Goal: Find contact information: Find contact information

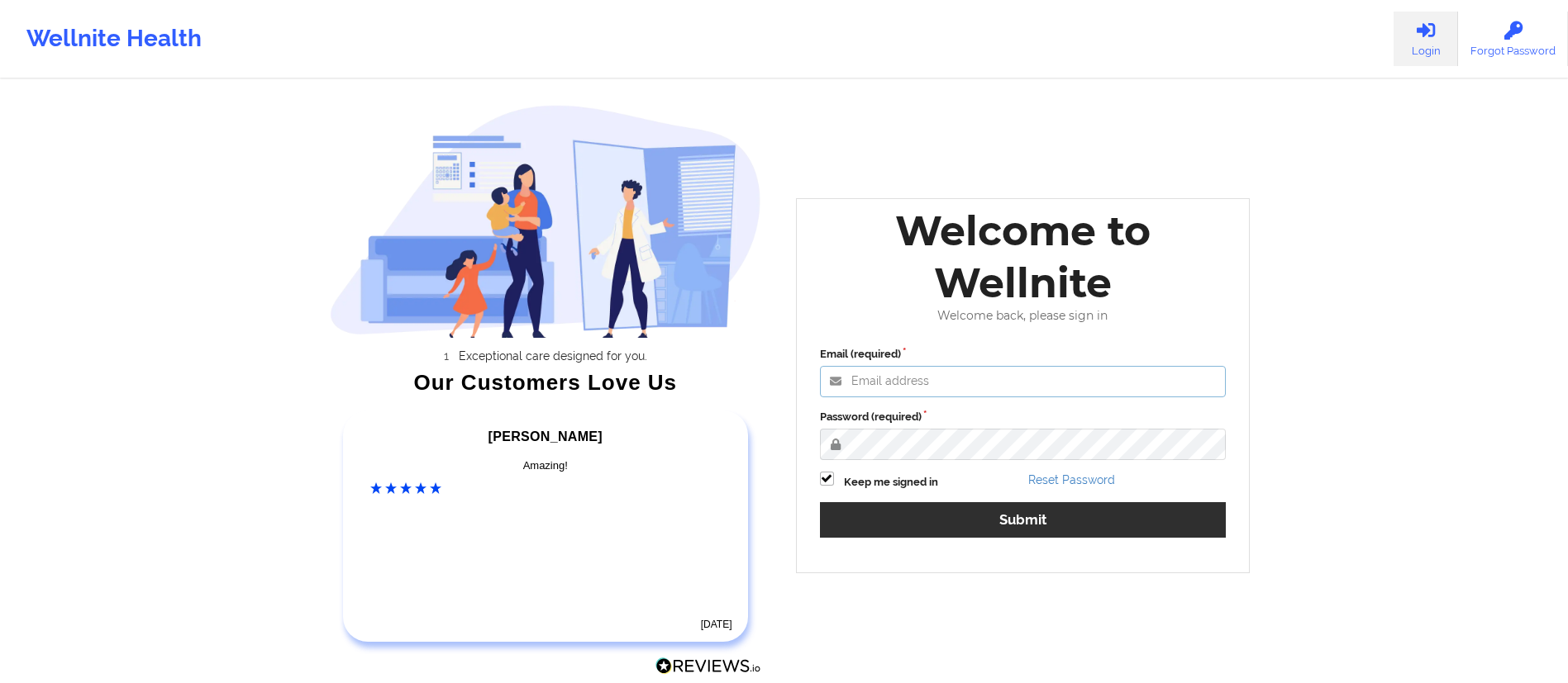
type input "[DATE][EMAIL_ADDRESS][DOMAIN_NAME]"
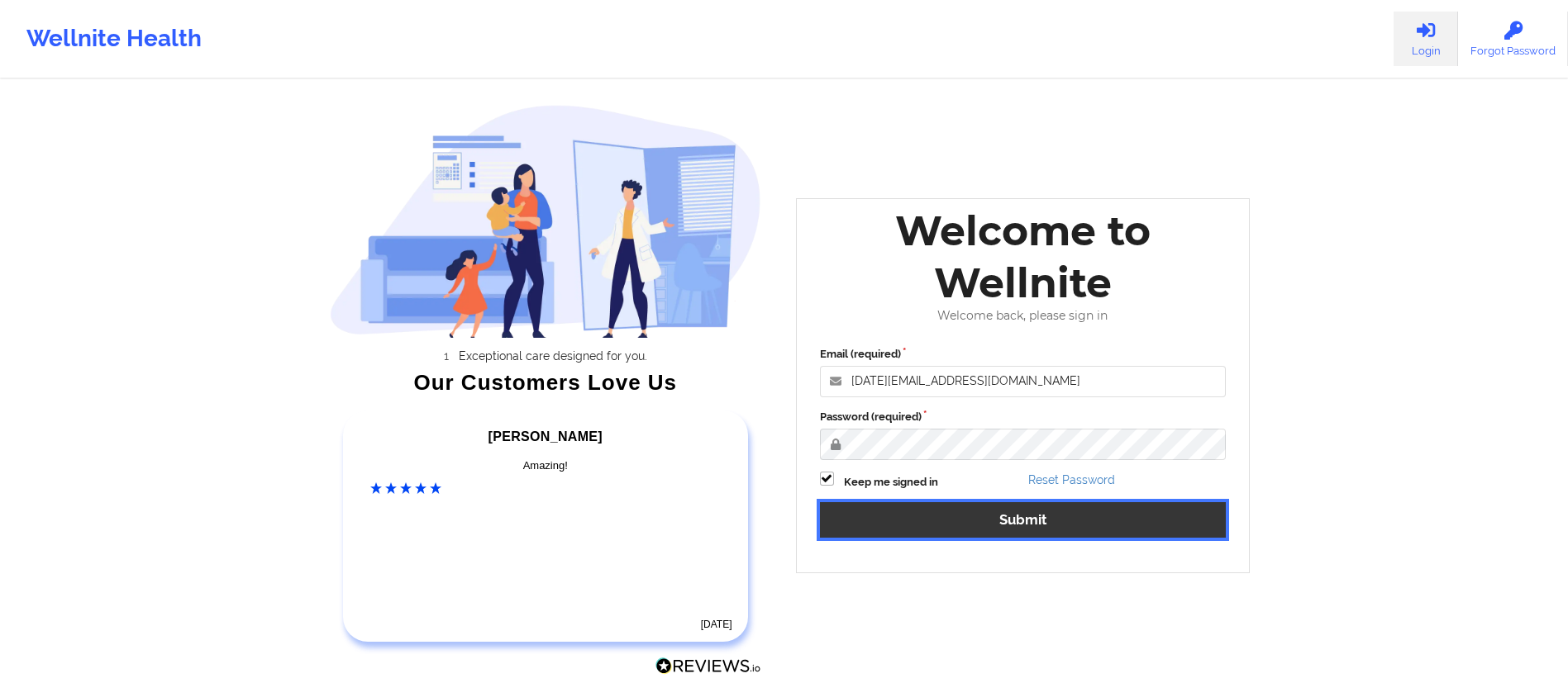
click at [958, 527] on button "Submit" at bounding box center [1023, 520] width 406 height 36
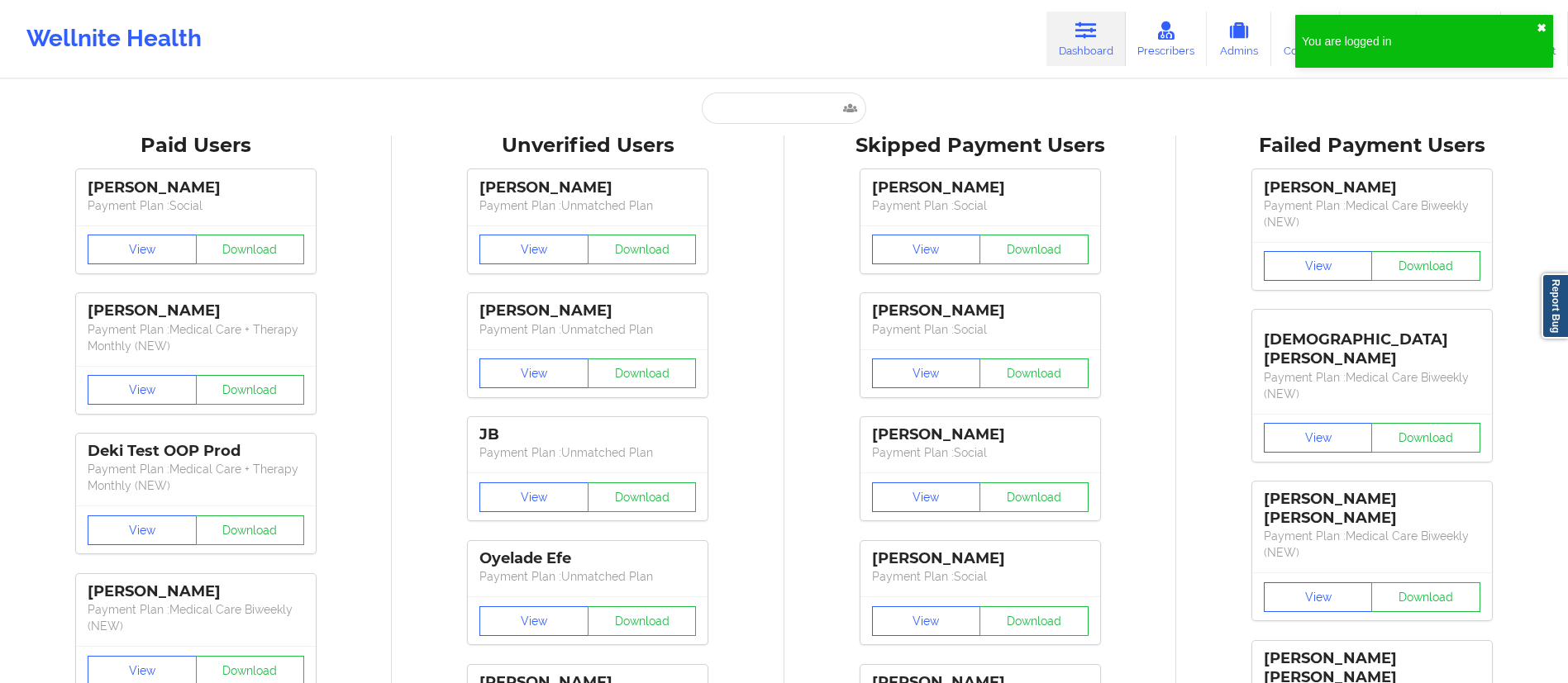
click at [1541, 23] on button "✖︎" at bounding box center [1541, 28] width 10 height 13
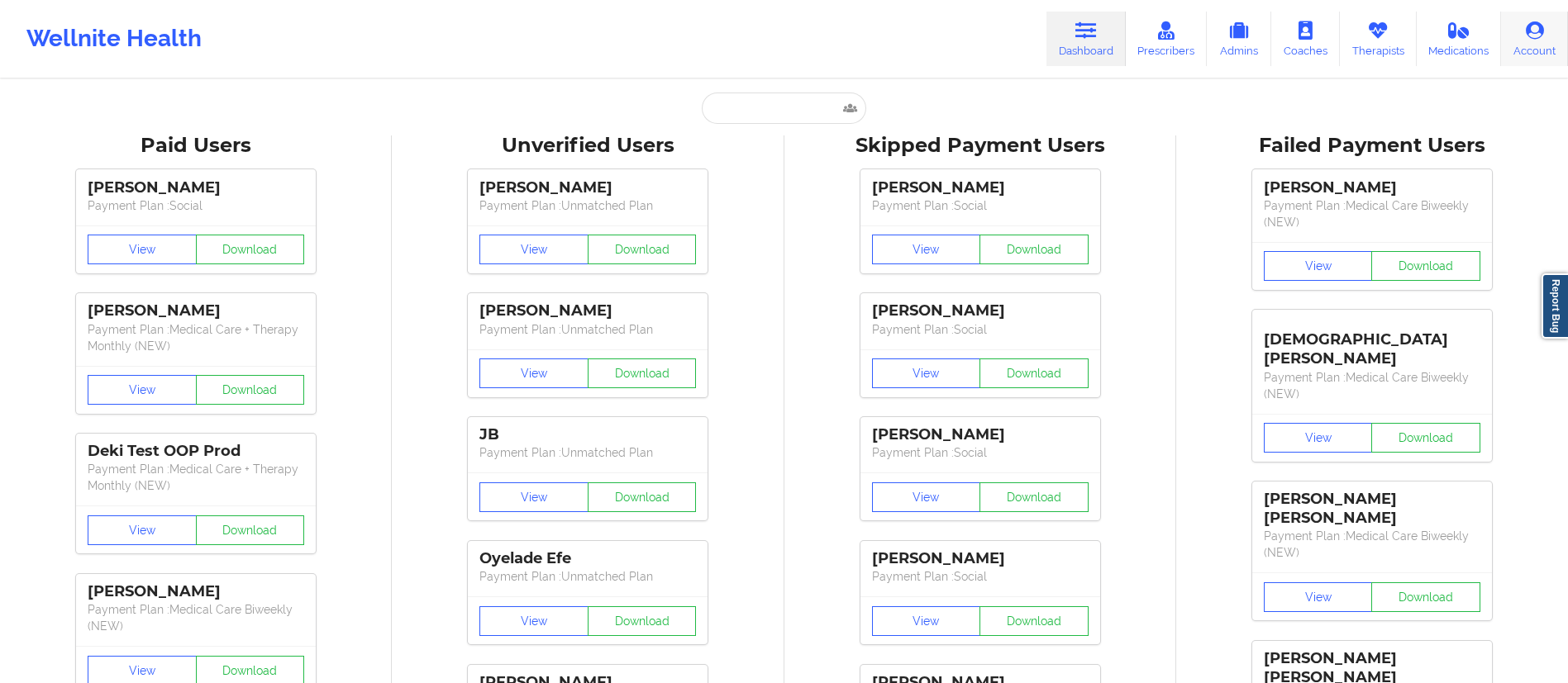
click at [1531, 43] on link "Account" at bounding box center [1535, 38] width 67 height 54
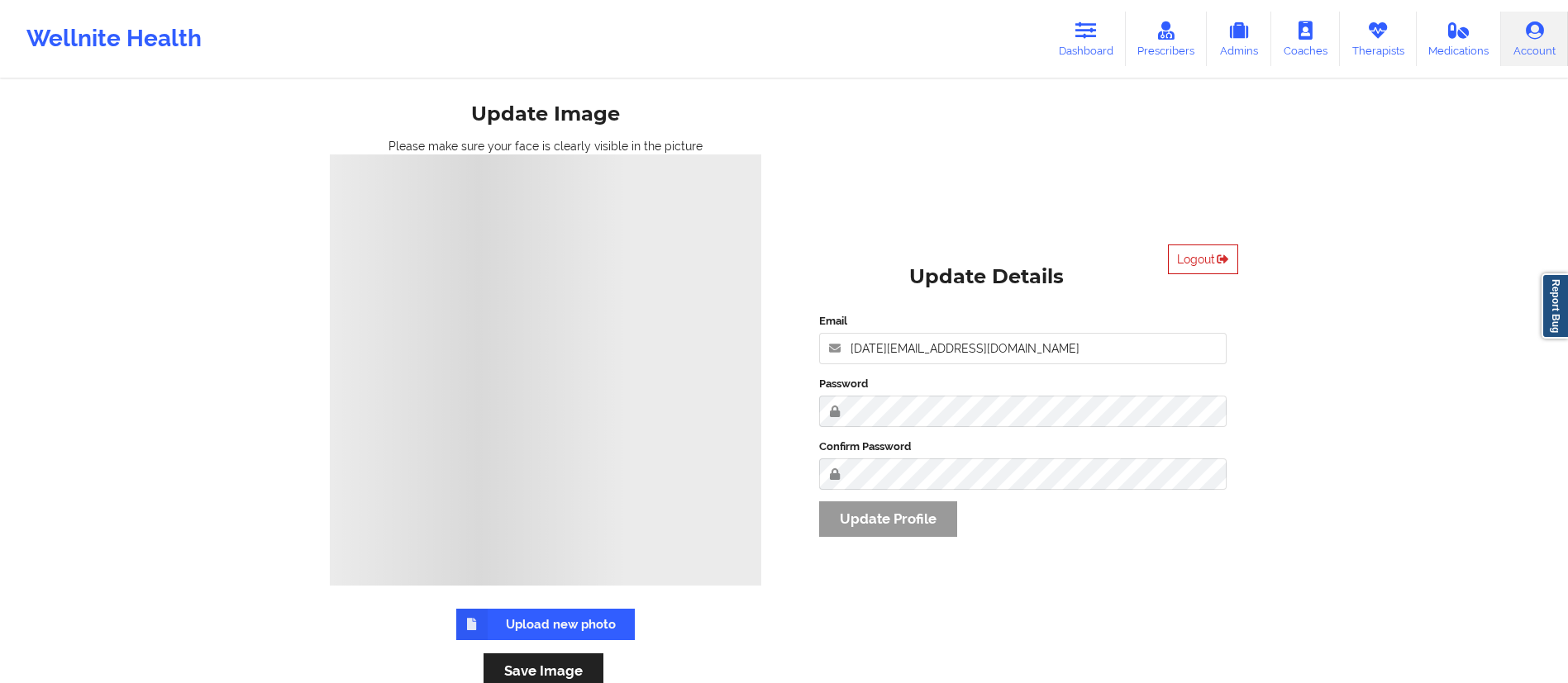
click at [1201, 255] on button "Logout" at bounding box center [1203, 260] width 70 height 30
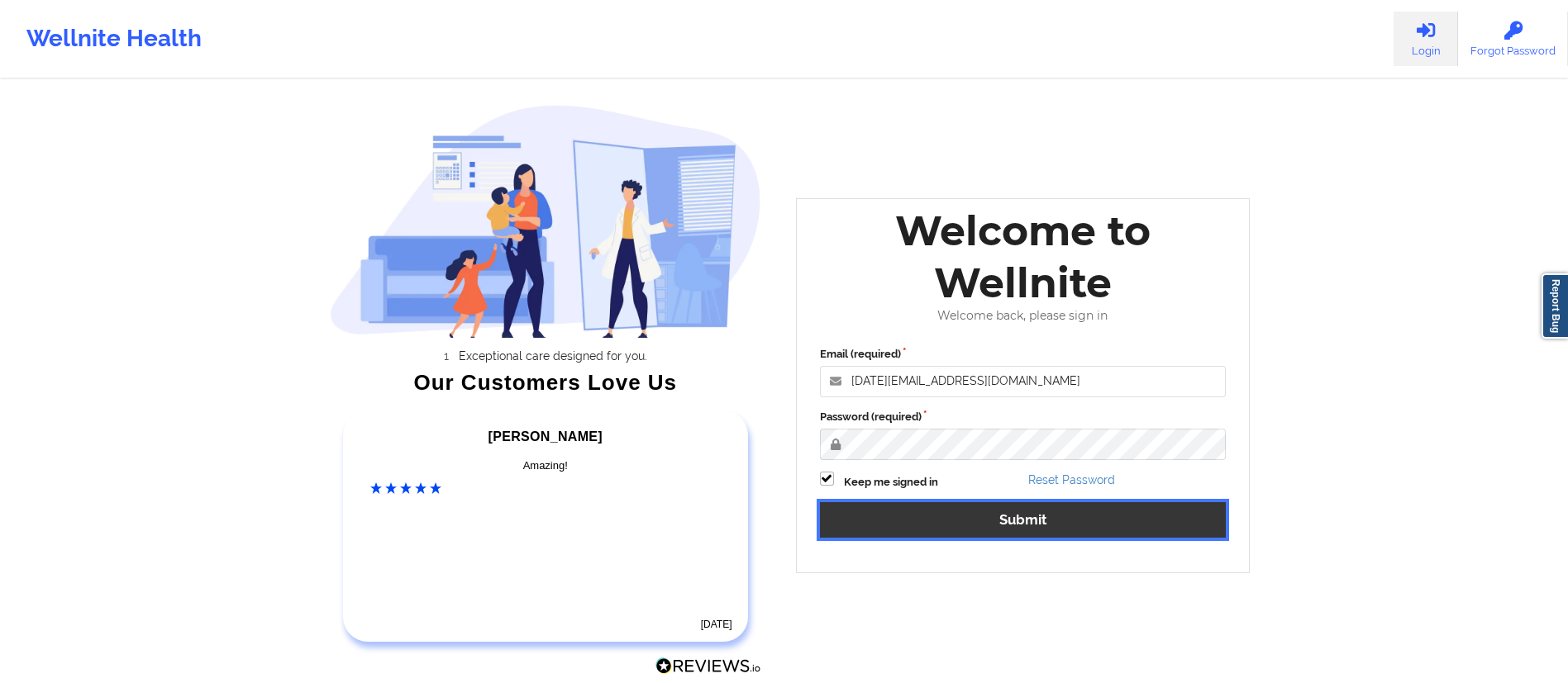
click at [932, 512] on button "Submit" at bounding box center [1023, 520] width 406 height 36
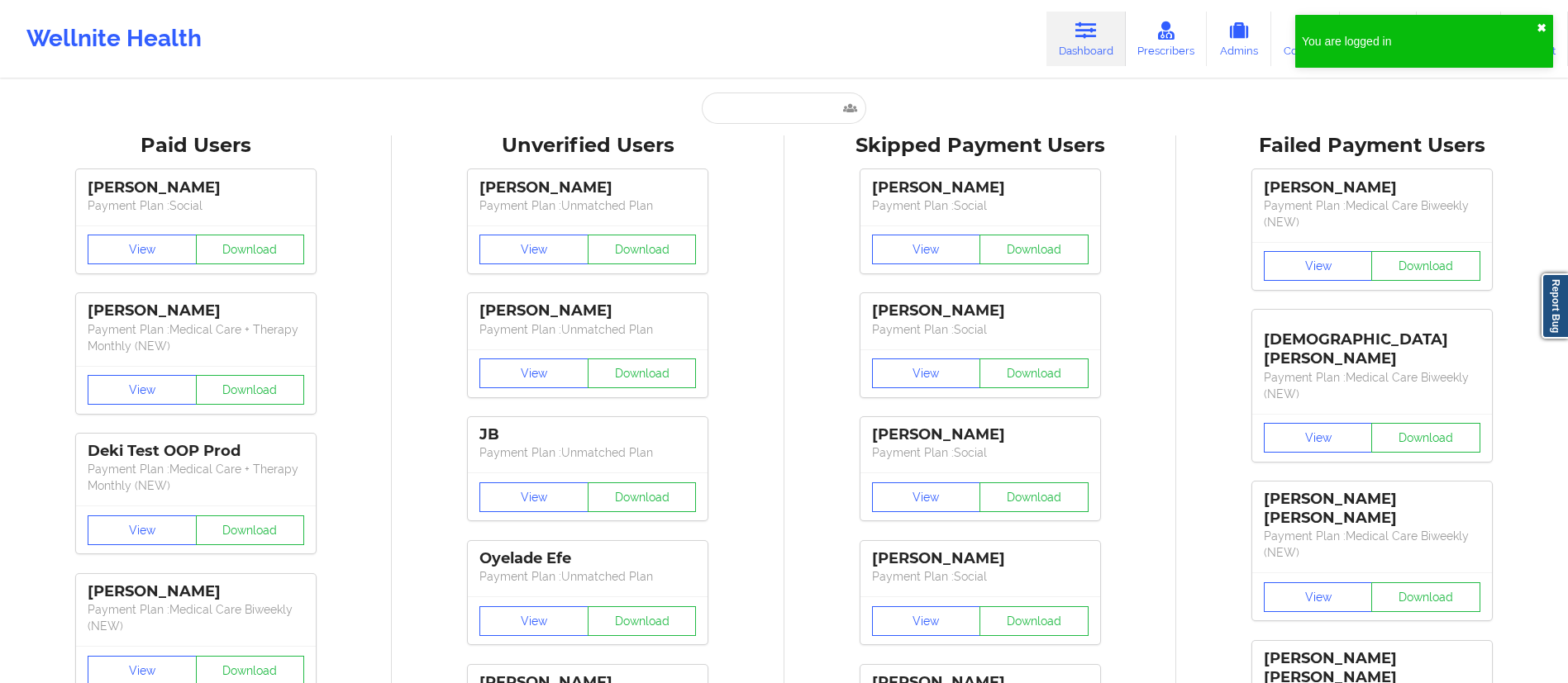
click at [1540, 24] on button "✖︎" at bounding box center [1541, 28] width 10 height 13
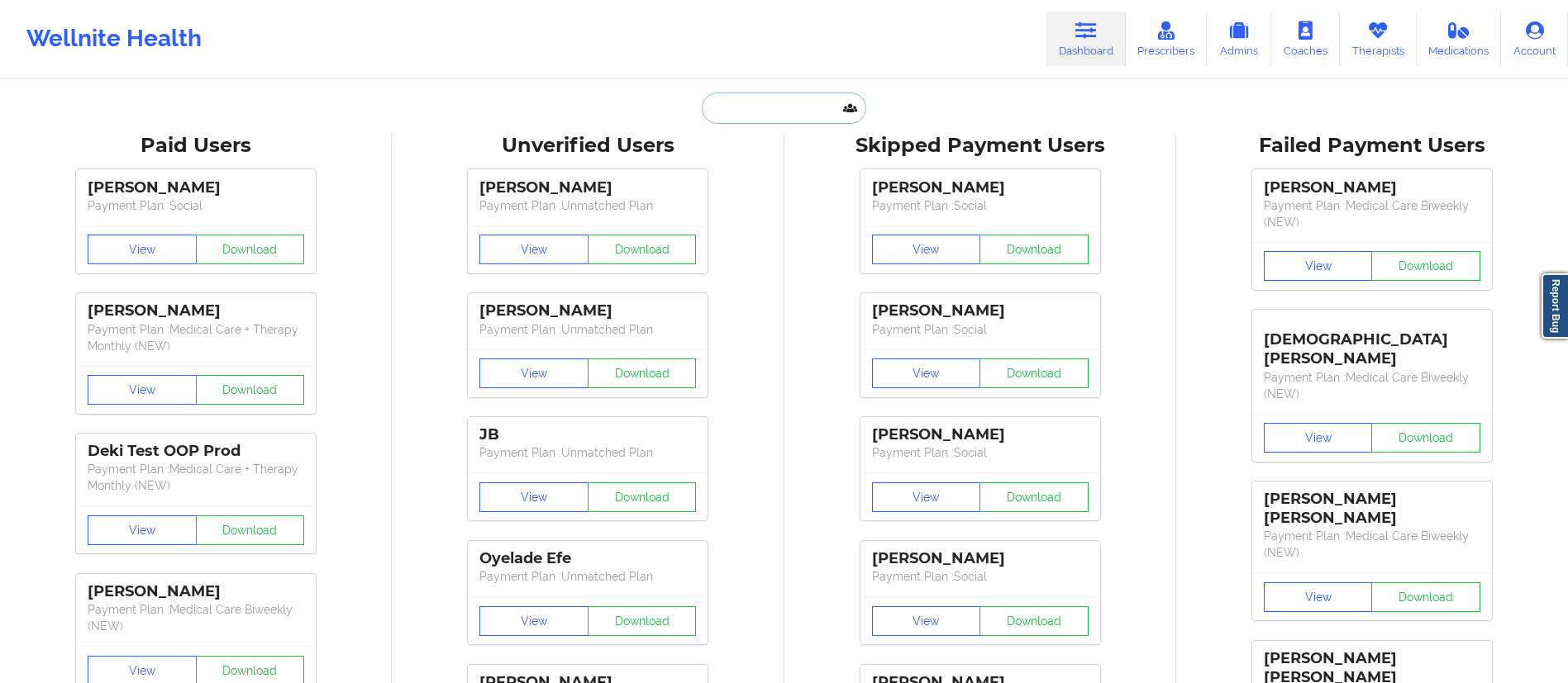
click at [769, 121] on input "text" at bounding box center [784, 109] width 164 height 32
paste input "Treasure [PERSON_NAME]"
type input "Treasure [PERSON_NAME]"
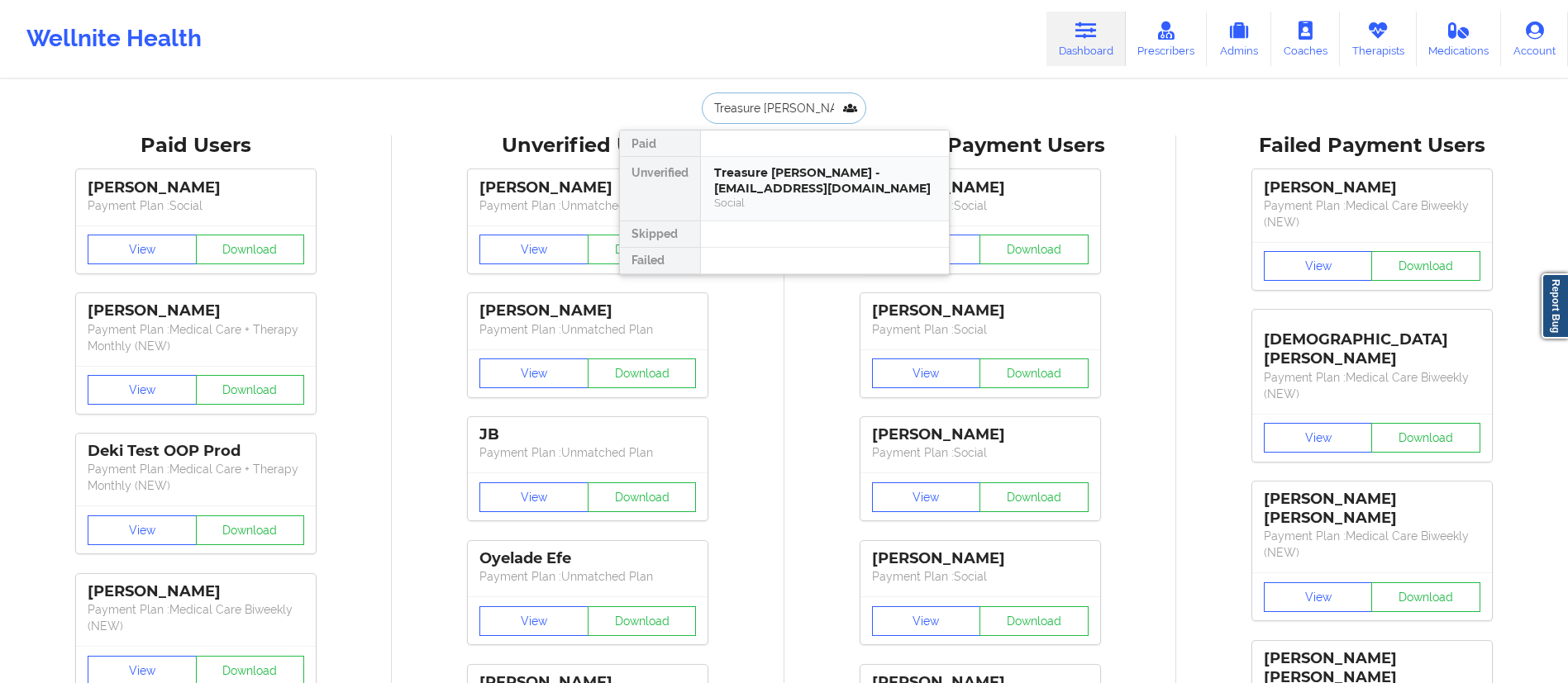
click at [771, 181] on div "Treasure [PERSON_NAME] - [EMAIL_ADDRESS][DOMAIN_NAME]" at bounding box center [825, 181] width 222 height 31
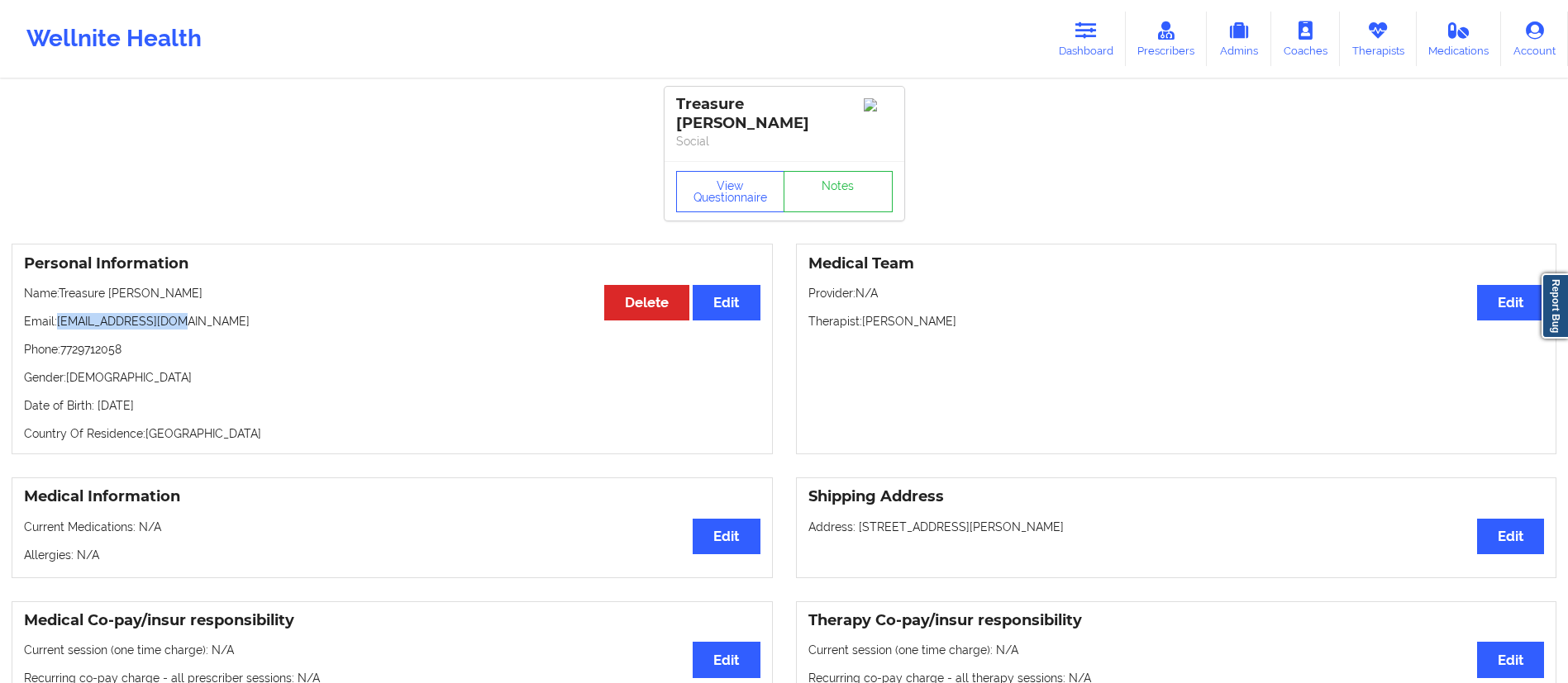
drag, startPoint x: 58, startPoint y: 306, endPoint x: 253, endPoint y: 308, distance: 195.0
click at [253, 313] on p "Email: [EMAIL_ADDRESS][DOMAIN_NAME]" at bounding box center [392, 322] width 737 height 17
copy p "[EMAIL_ADDRESS][DOMAIN_NAME]"
drag, startPoint x: 65, startPoint y: 335, endPoint x: 227, endPoint y: 334, distance: 162.0
click at [227, 341] on p "Phone: [PHONE_NUMBER]" at bounding box center [392, 349] width 737 height 17
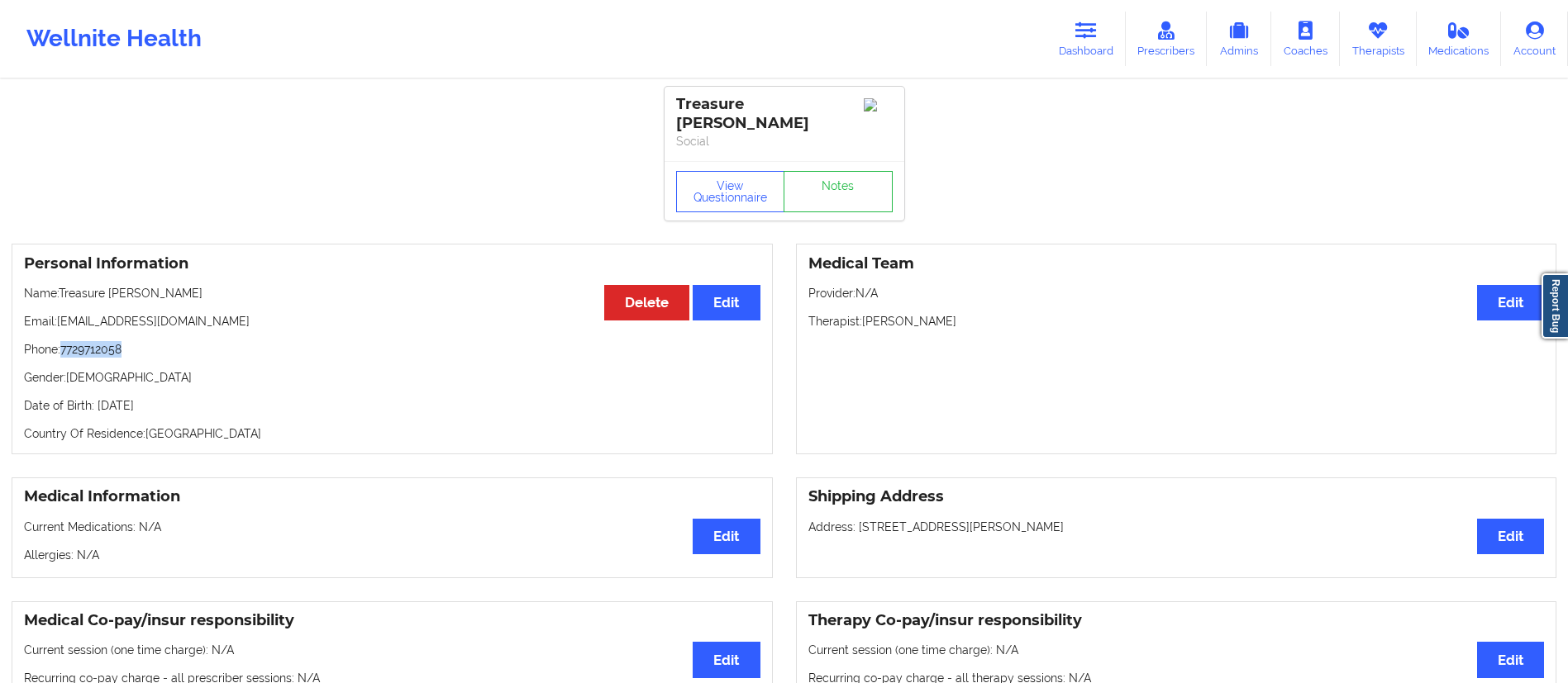
copy p "7729712058"
drag, startPoint x: 193, startPoint y: 308, endPoint x: 120, endPoint y: 324, distance: 74.7
click at [59, 314] on p "Email: [EMAIL_ADDRESS][DOMAIN_NAME]" at bounding box center [392, 322] width 737 height 17
copy p "[EMAIL_ADDRESS][DOMAIN_NAME]"
